Goal: Transaction & Acquisition: Book appointment/travel/reservation

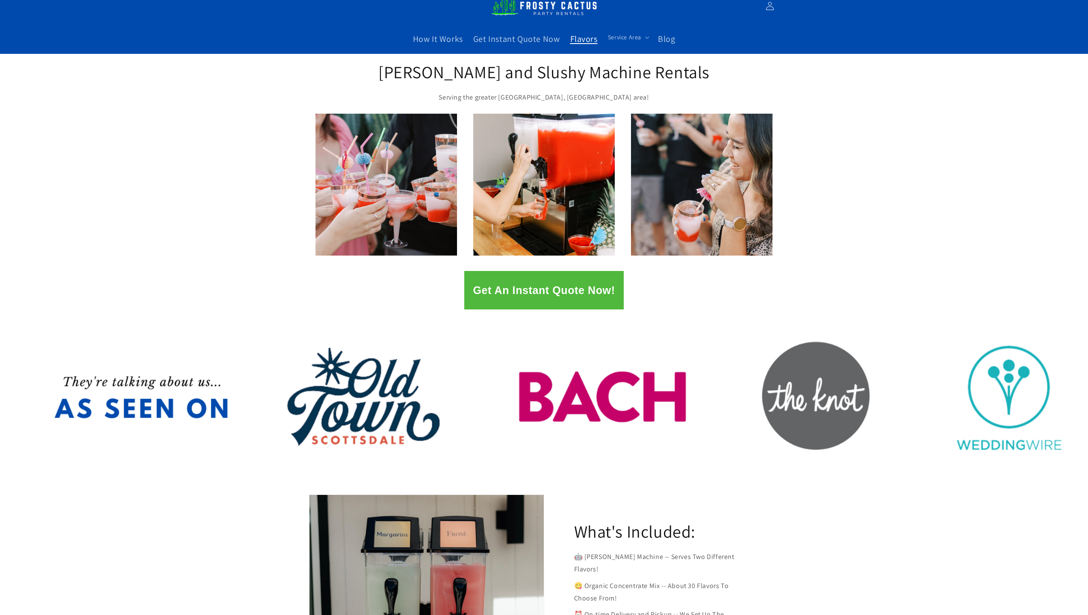
click at [573, 40] on span "Flavors" at bounding box center [583, 38] width 27 height 11
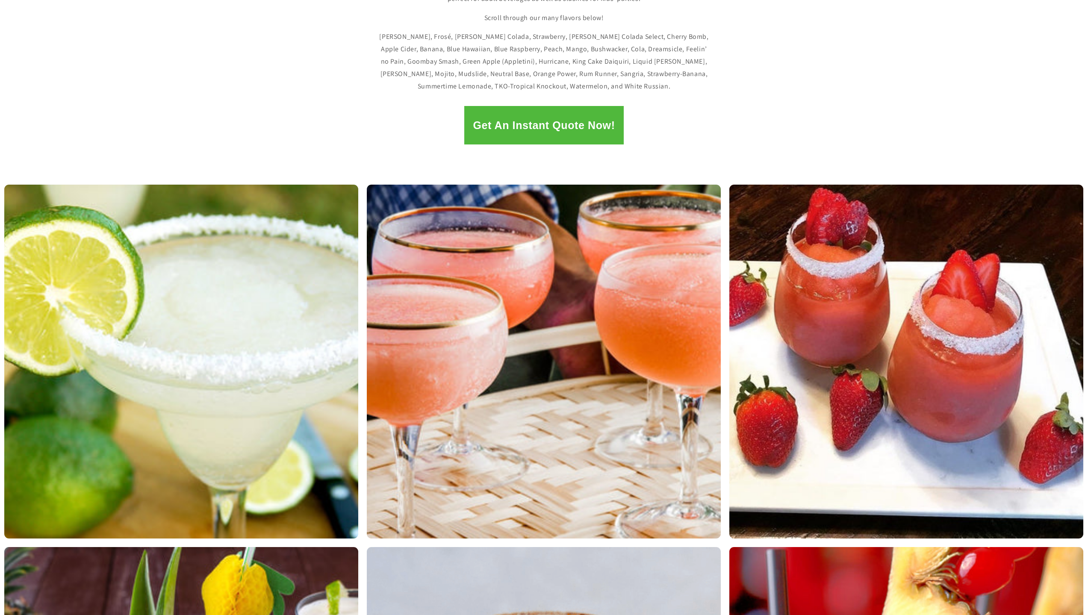
scroll to position [214, 0]
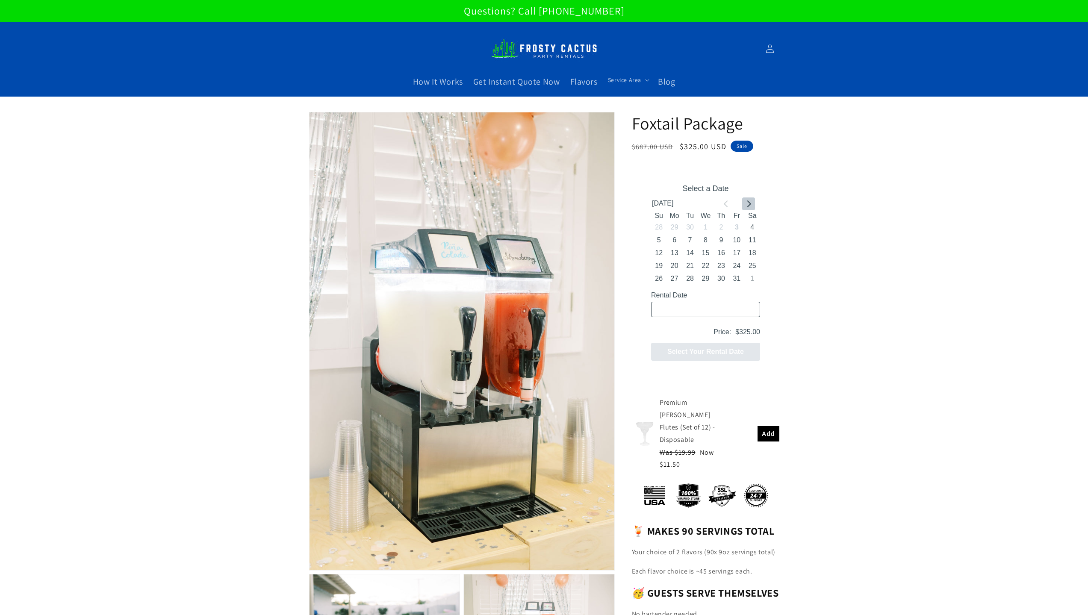
click at [746, 203] on icon "Go to next month" at bounding box center [748, 203] width 7 height 7
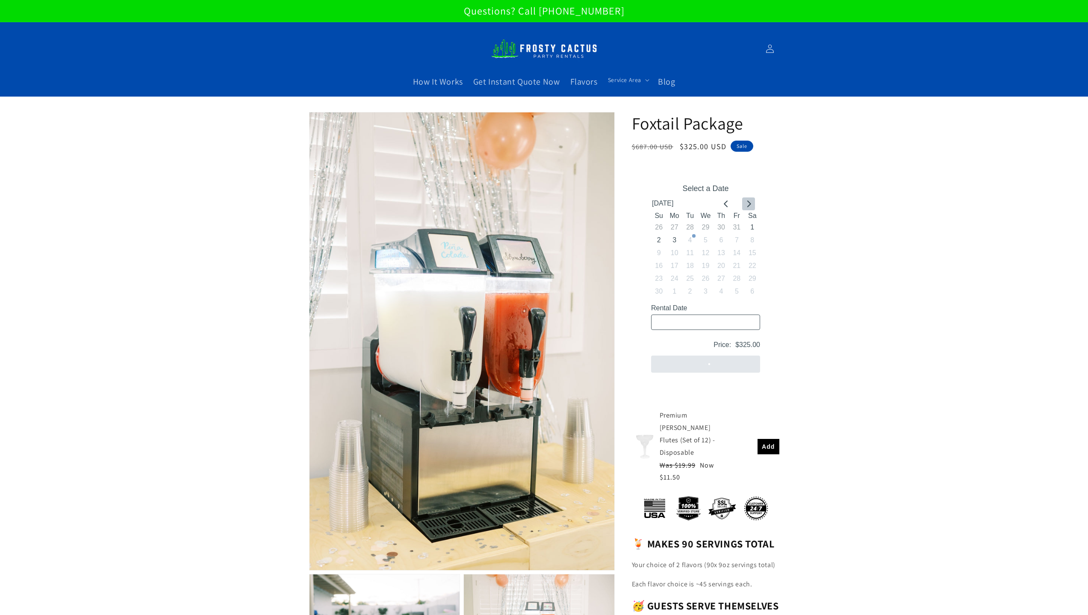
click at [746, 203] on icon "Go to next month" at bounding box center [748, 203] width 7 height 7
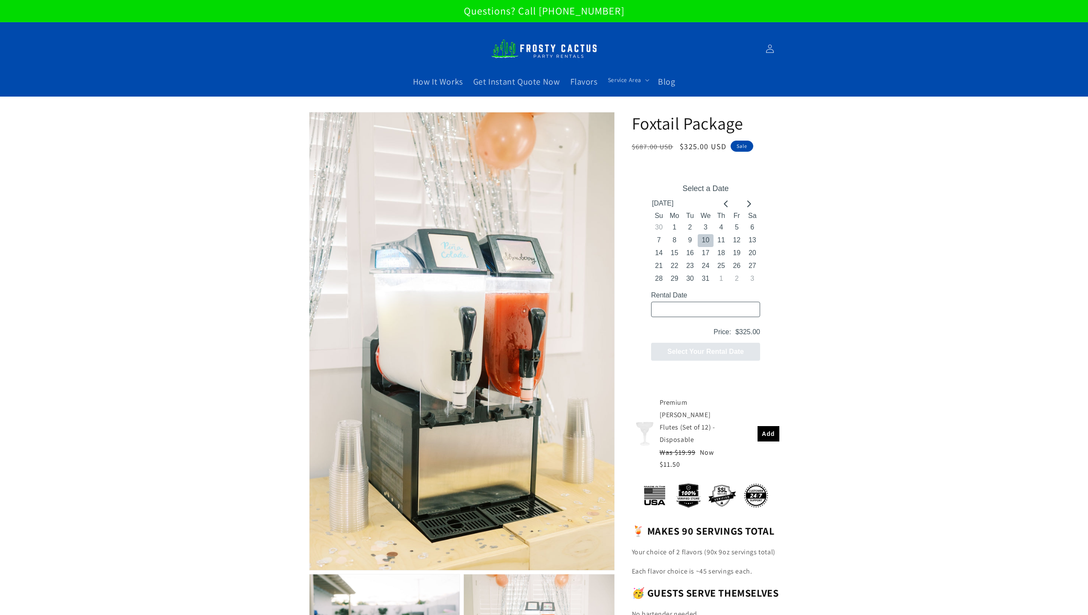
click at [707, 238] on button "10" at bounding box center [704, 240] width 15 height 13
type input "12/10/2025 / 6 spaces"
click at [733, 353] on button "Next" at bounding box center [705, 351] width 109 height 18
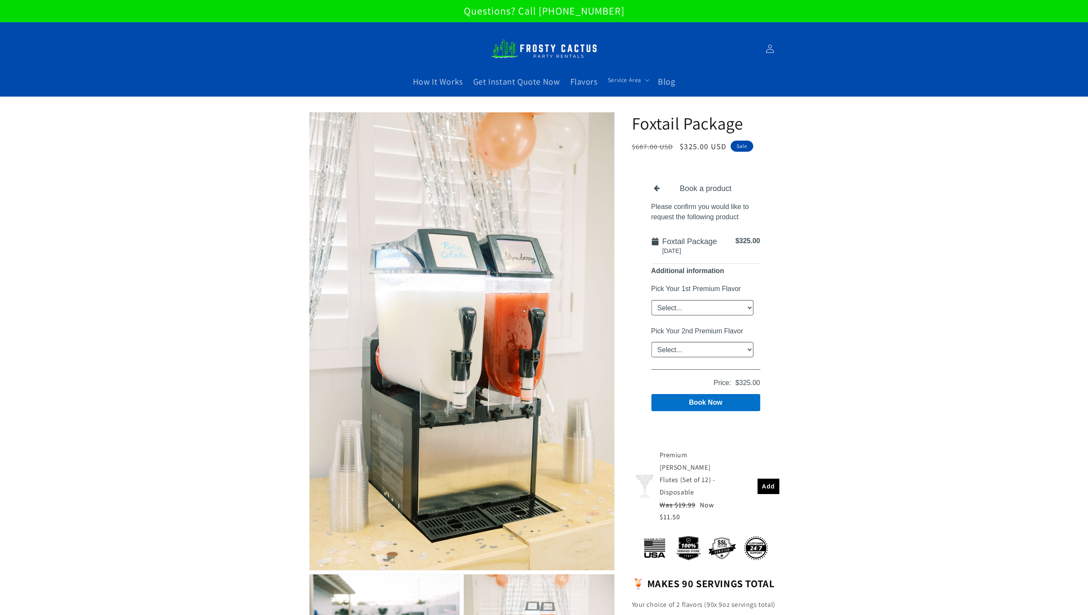
click at [740, 307] on select "Select... Classic Margarita Frosé Strawberry King Cake Daiquiri Apple Cider Sum…" at bounding box center [702, 307] width 102 height 15
click at [703, 306] on select "Select... Classic Margarita Frosé Strawberry King Cake Daiquiri Apple Cider Sum…" at bounding box center [702, 307] width 102 height 15
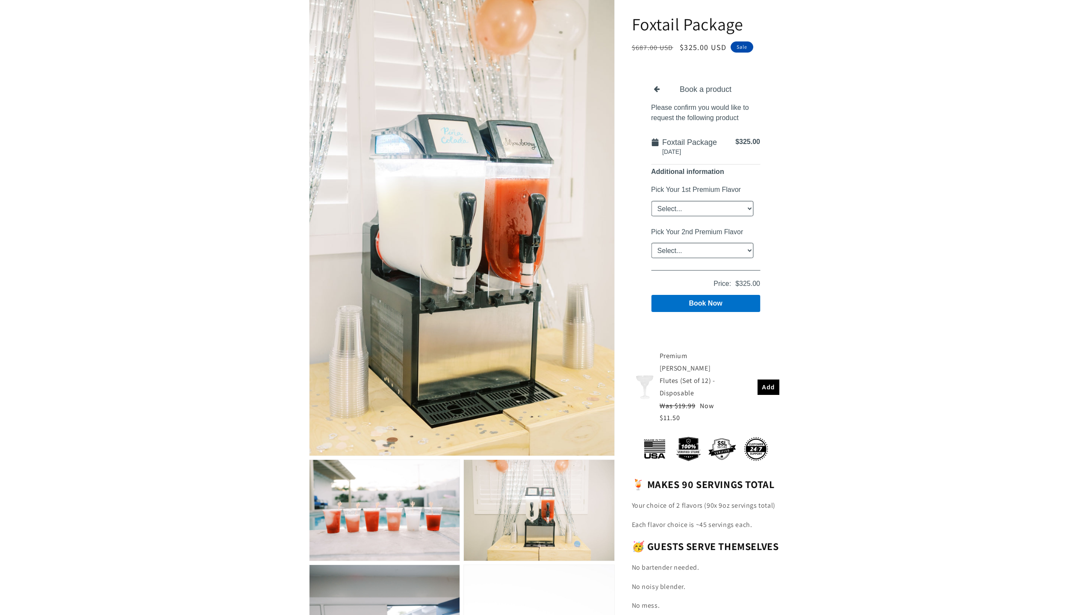
scroll to position [128, 0]
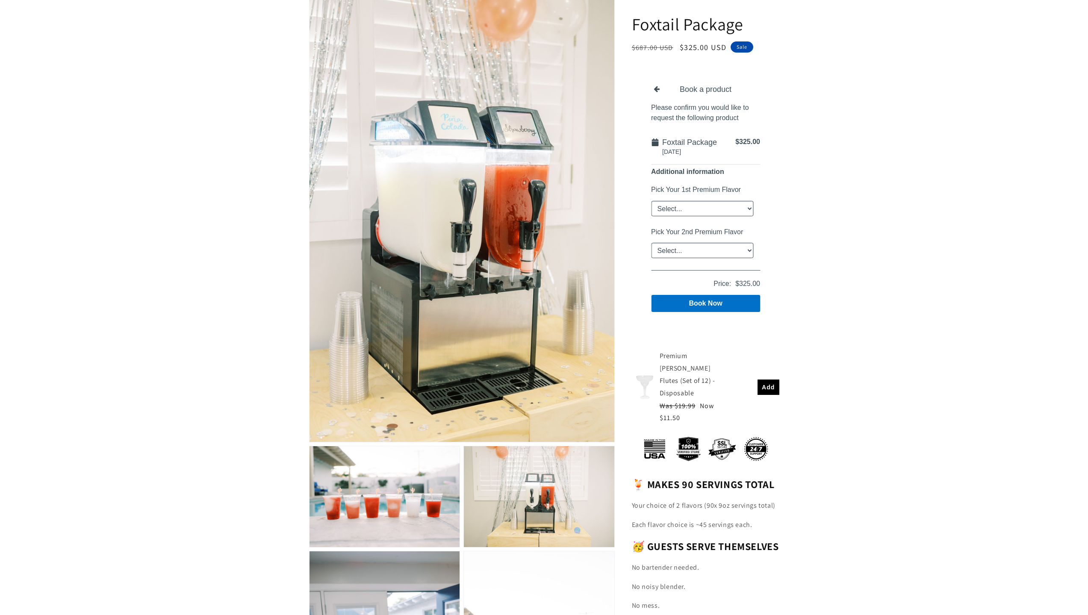
click at [746, 209] on select "Select... Classic Margarita Frosé Strawberry King Cake Daiquiri Apple Cider Sum…" at bounding box center [702, 208] width 102 height 15
click at [730, 200] on div "Pick Your 1st Premium Flavor Select... Classic Margarita Frosé Strawberry King …" at bounding box center [702, 203] width 102 height 35
click at [731, 205] on select "Select... Classic Margarita Frosé Strawberry King Cake Daiquiri Apple Cider Sum…" at bounding box center [702, 208] width 102 height 15
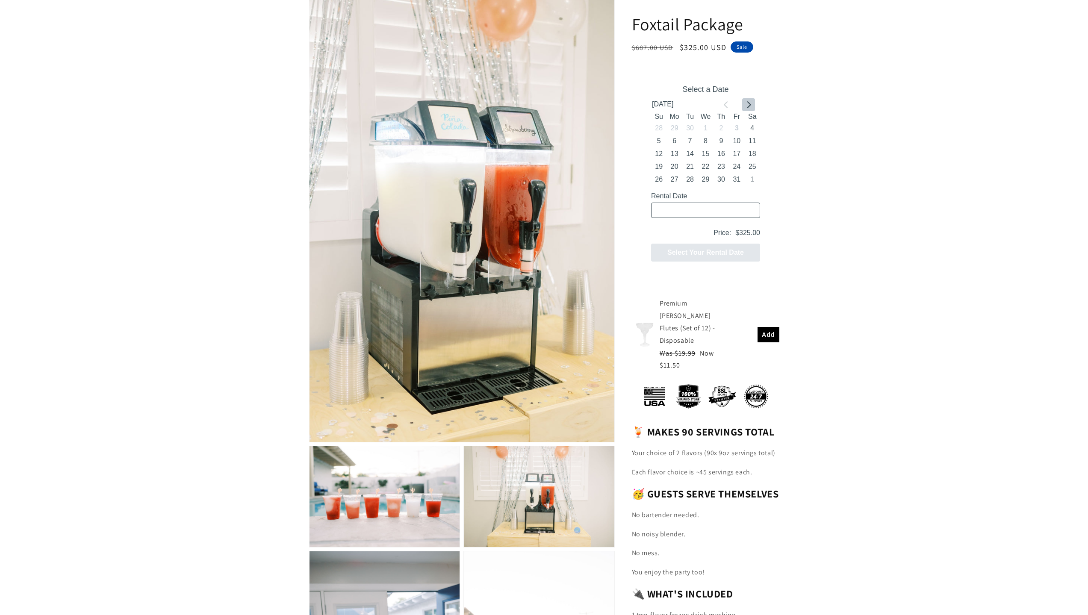
click at [747, 100] on button "Go to next month" at bounding box center [748, 104] width 13 height 13
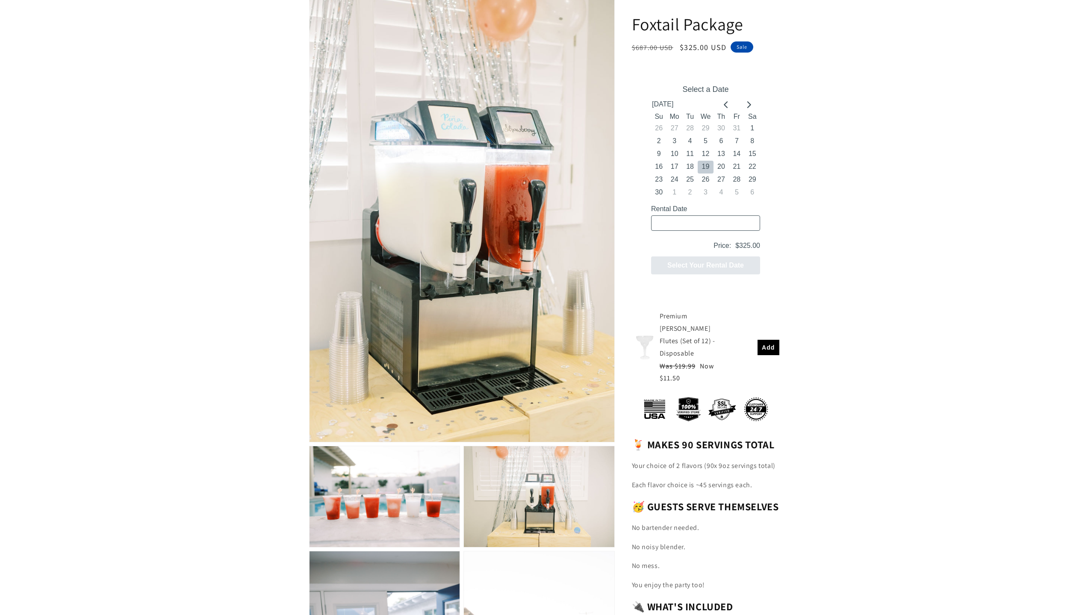
click at [701, 169] on button "19" at bounding box center [704, 167] width 15 height 13
type input "11/19/2025 / 6 spaces"
click at [698, 265] on button "Next" at bounding box center [705, 265] width 109 height 18
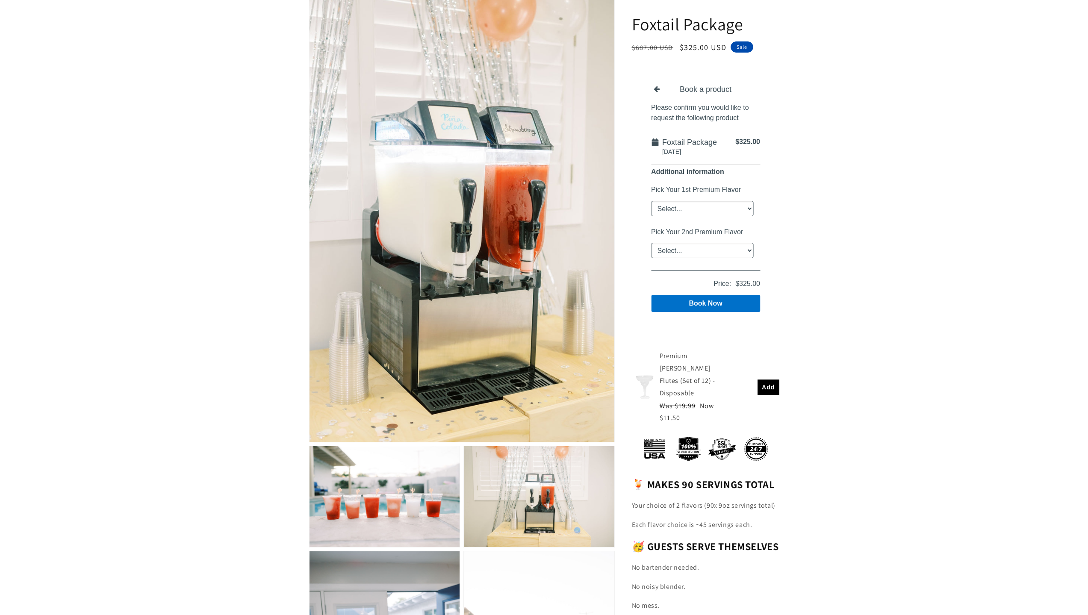
click at [737, 212] on select "Select... Classic Margarita Frosé Strawberry King Cake Daiquiri Apple Cider Sum…" at bounding box center [702, 208] width 102 height 15
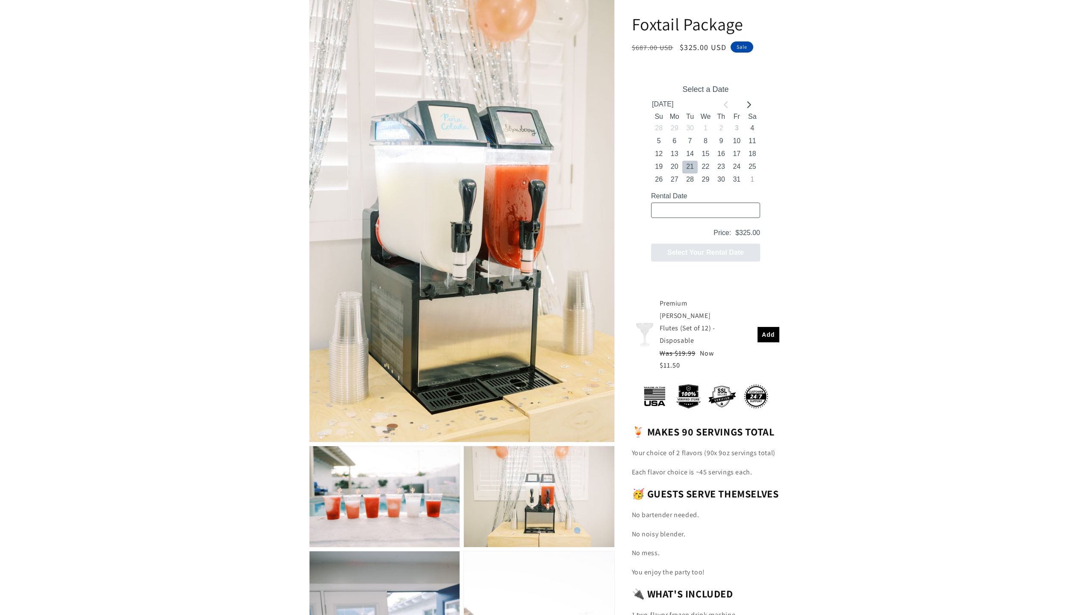
click at [690, 163] on button "21" at bounding box center [689, 167] width 15 height 13
type input "10/21/2025 / 6 spaces"
click at [716, 251] on button "Next" at bounding box center [705, 253] width 109 height 18
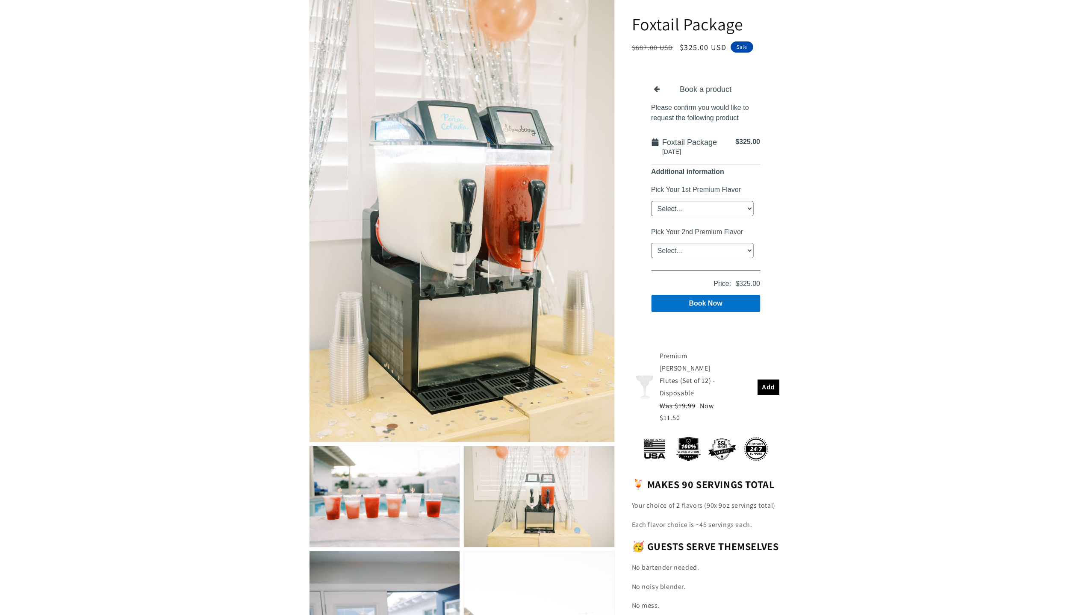
click at [728, 249] on select "Select... Classic Margarita Frosé Strawberry King Cake Daiquiri Apple Cider Sum…" at bounding box center [702, 250] width 102 height 15
click at [717, 204] on select "Select... Classic Margarita Frosé Strawberry King Cake Daiquiri Apple Cider Sum…" at bounding box center [702, 208] width 102 height 15
click at [729, 206] on select "Select... Classic Margarita Frosé Strawberry King Cake Daiquiri Apple Cider Sum…" at bounding box center [702, 208] width 102 height 15
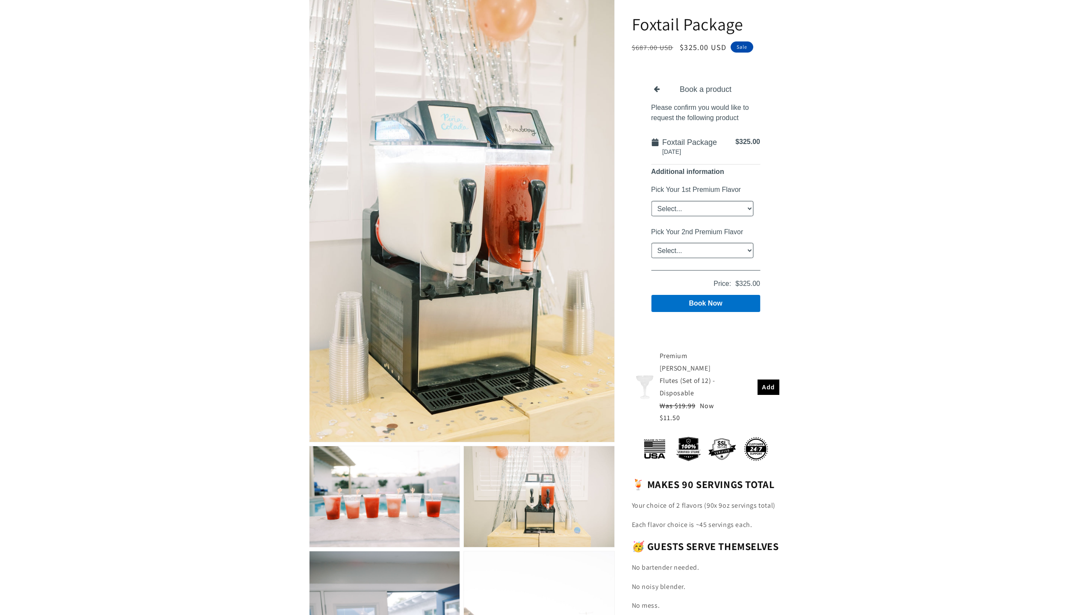
click at [719, 246] on select "Select... Classic Margarita Frosé Strawberry King Cake Daiquiri Apple Cider Sum…" at bounding box center [702, 250] width 102 height 15
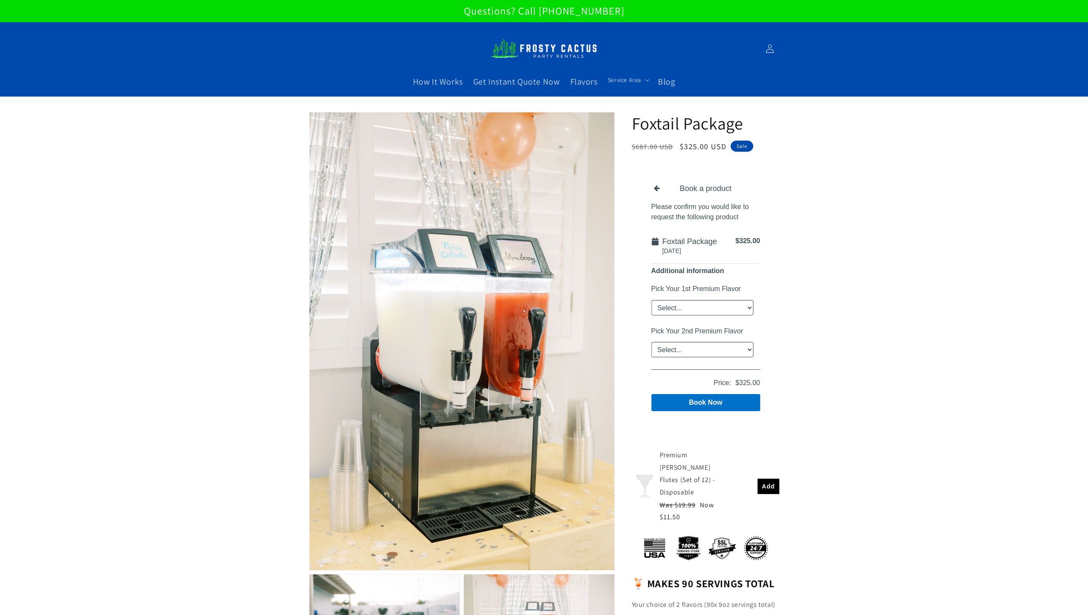
click at [728, 309] on select "Select... Classic Margarita Frosé Strawberry King Cake Daiquiri Apple Cider Sum…" at bounding box center [702, 307] width 102 height 15
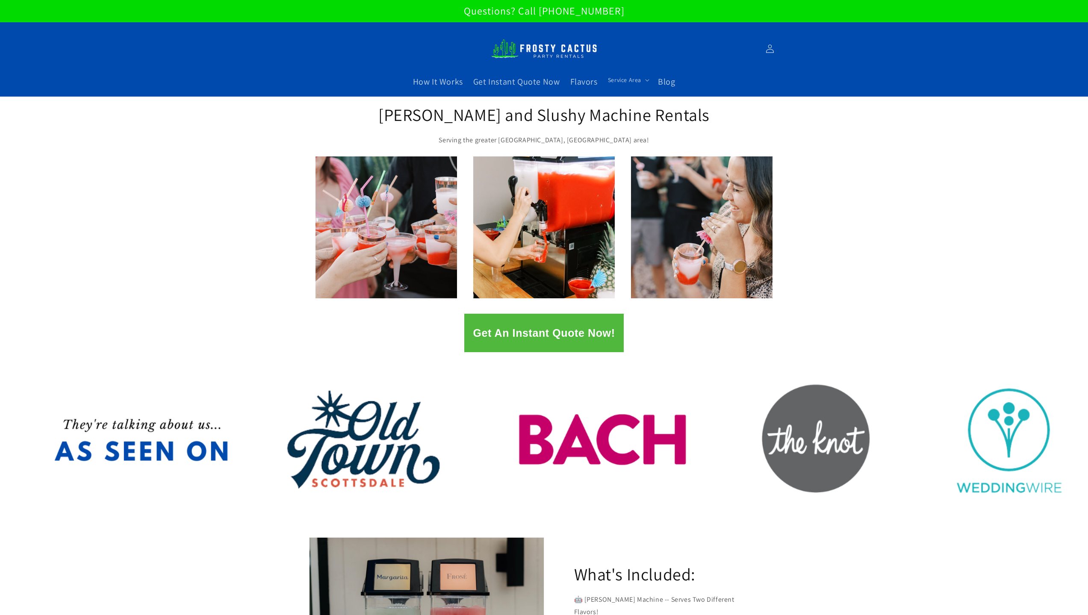
drag, startPoint x: 619, startPoint y: 10, endPoint x: 552, endPoint y: 13, distance: 67.2
click at [552, 13] on p "Questions? Call [PHONE_NUMBER]" at bounding box center [544, 11] width 1088 height 22
copy p "[PHONE_NUMBER]"
click at [817, 230] on div "1 / of 2" at bounding box center [544, 227] width 1088 height 142
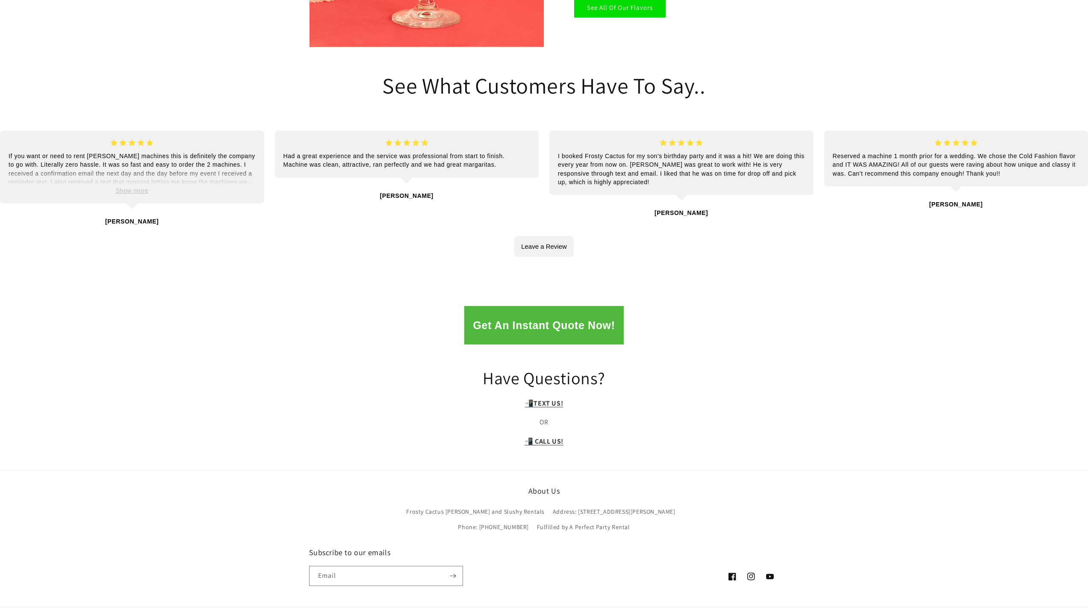
scroll to position [1663, 0]
